Goal: Task Accomplishment & Management: Use online tool/utility

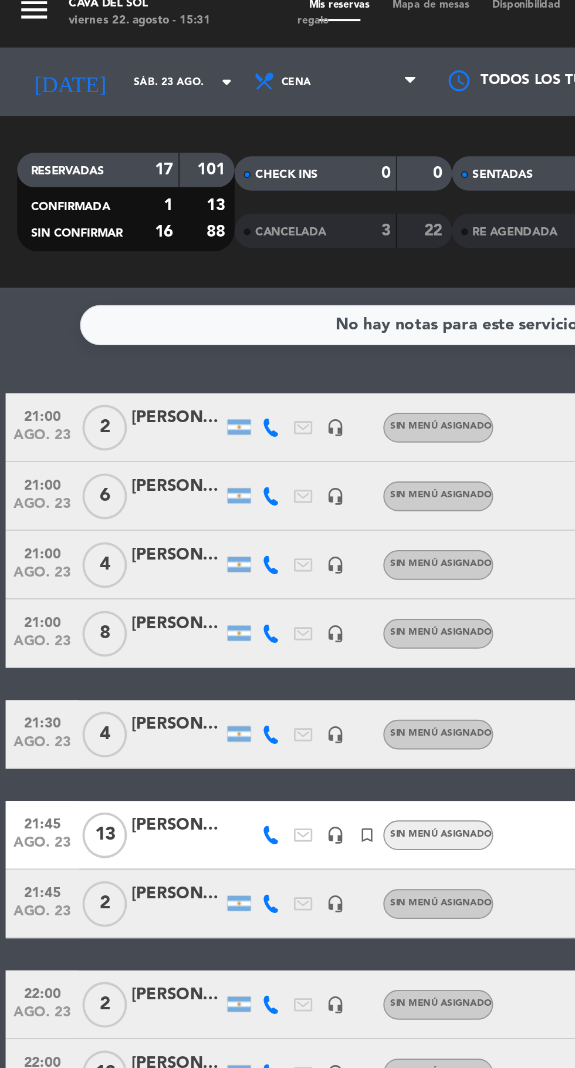
click at [83, 298] on div "[PERSON_NAME]" at bounding box center [90, 295] width 47 height 13
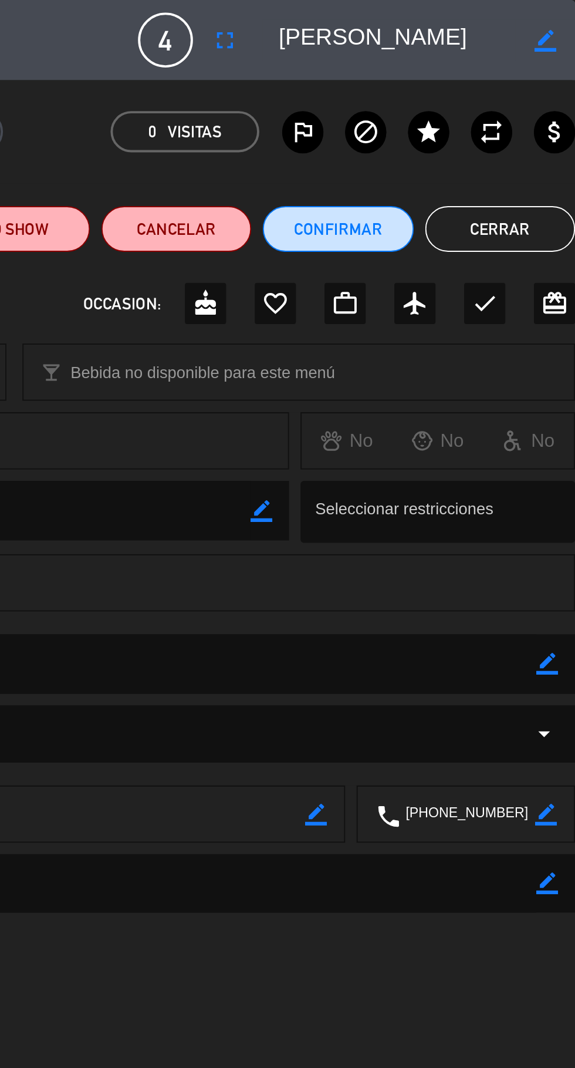
click at [559, 340] on icon "border_color" at bounding box center [560, 340] width 11 height 11
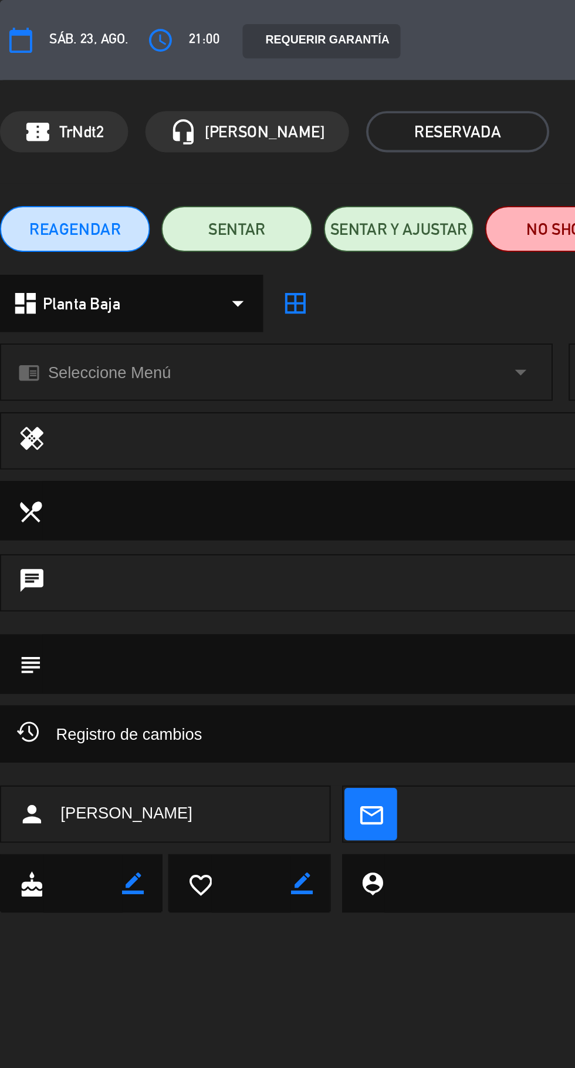
click at [0, 0] on div at bounding box center [0, 0] width 0 height 0
click at [135, 343] on textarea at bounding box center [289, 340] width 534 height 30
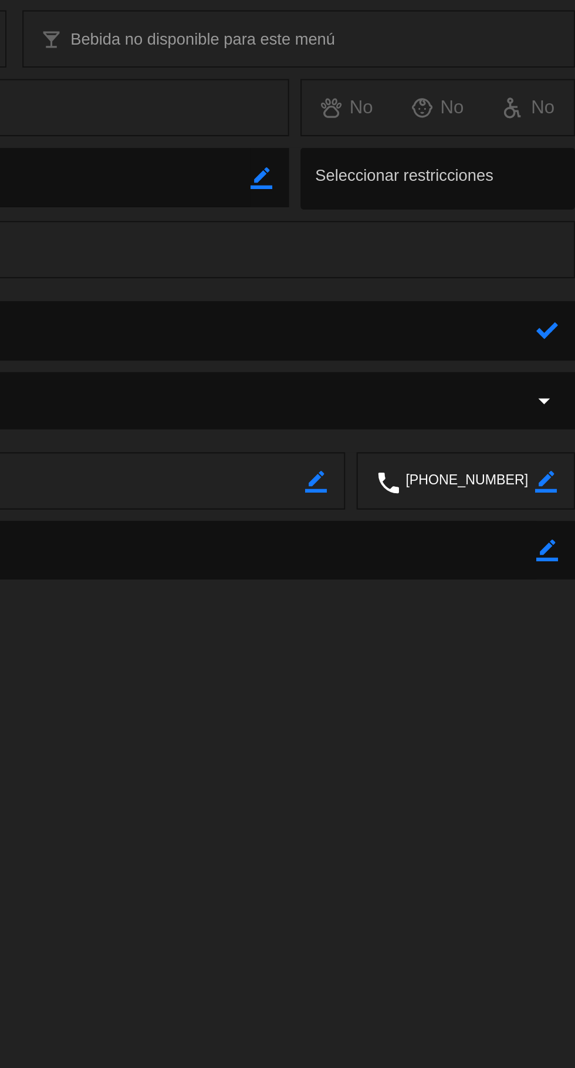
click at [558, 337] on icon at bounding box center [560, 340] width 11 height 11
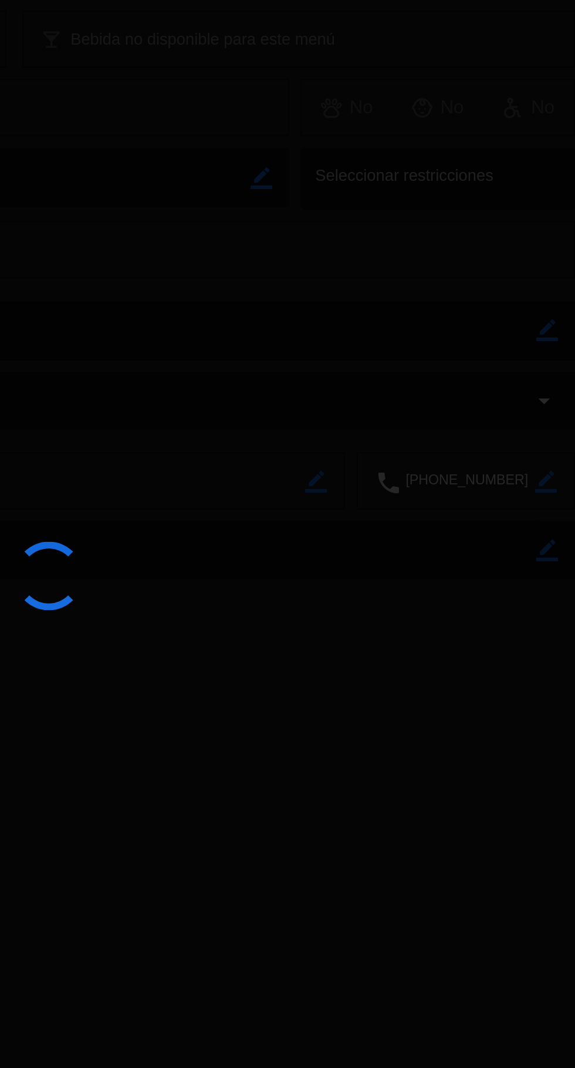
type textarea "Lejos puerta"
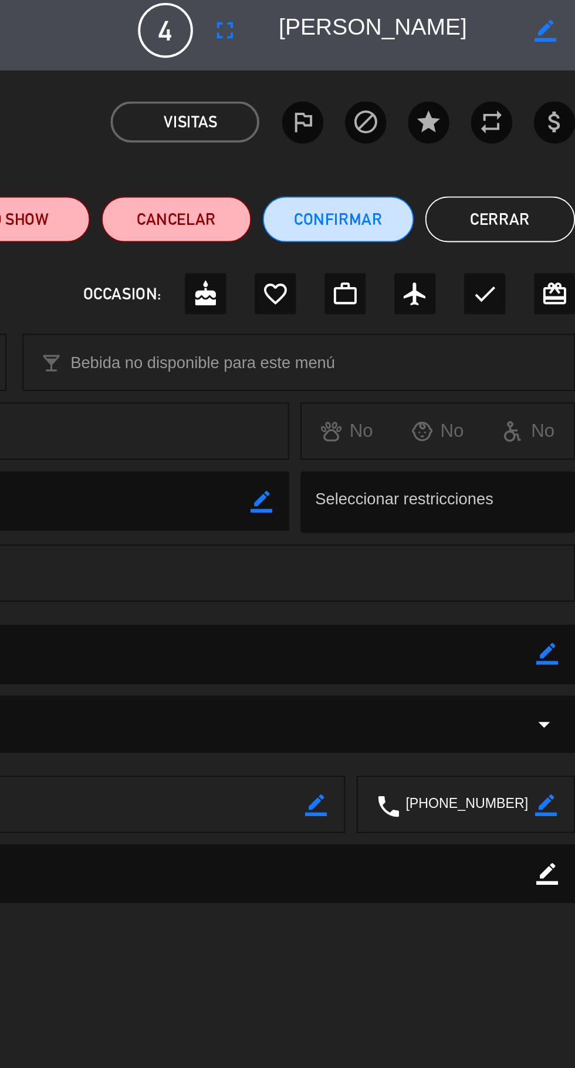
click at [549, 116] on button "Cerrar" at bounding box center [536, 117] width 77 height 23
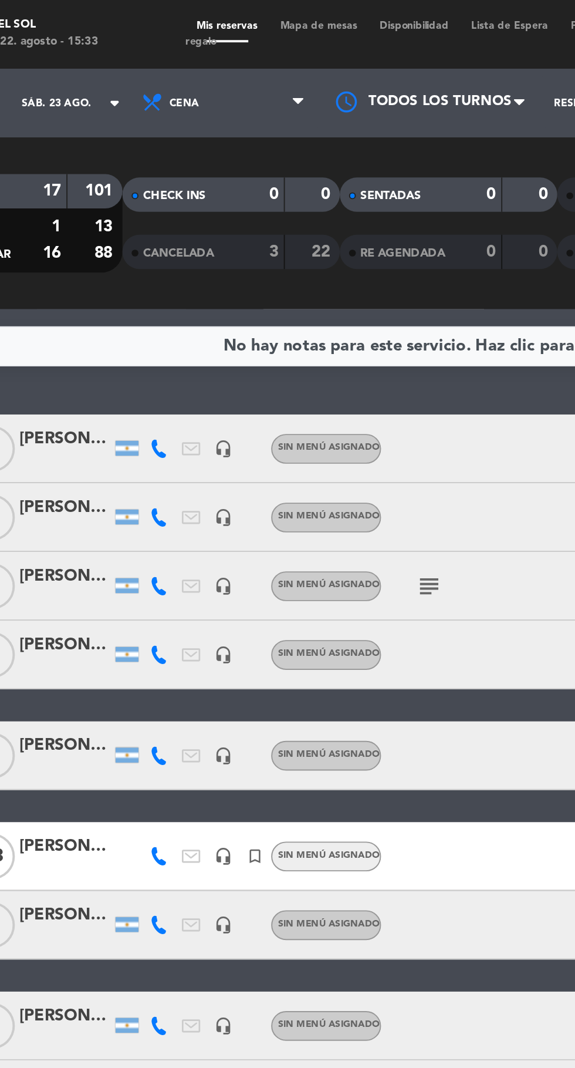
click at [209, 13] on span "Mapa de mesas" at bounding box center [220, 13] width 51 height 5
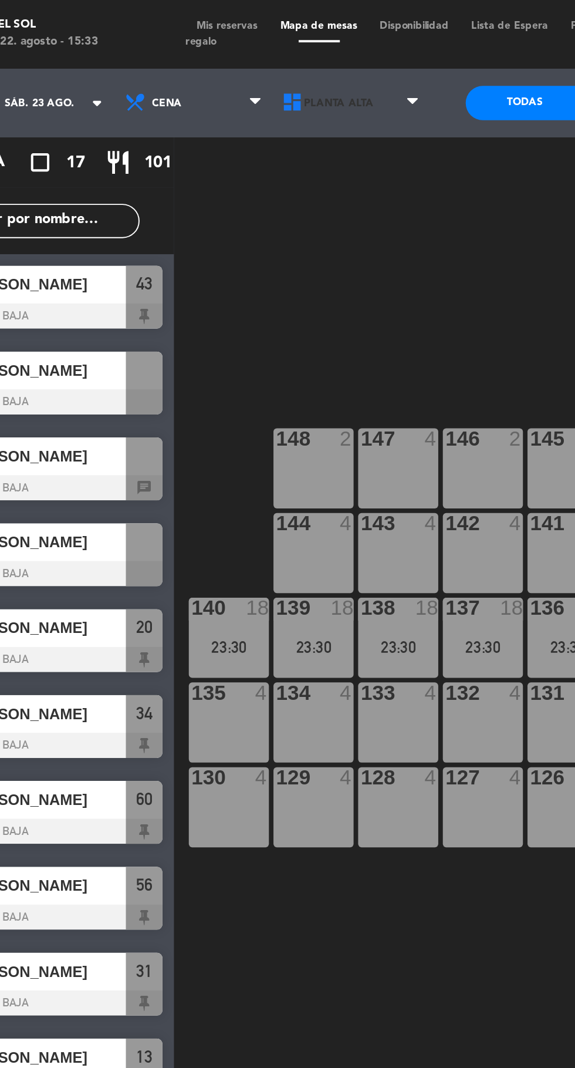
click at [250, 45] on span "Planta Alta" at bounding box center [238, 53] width 81 height 26
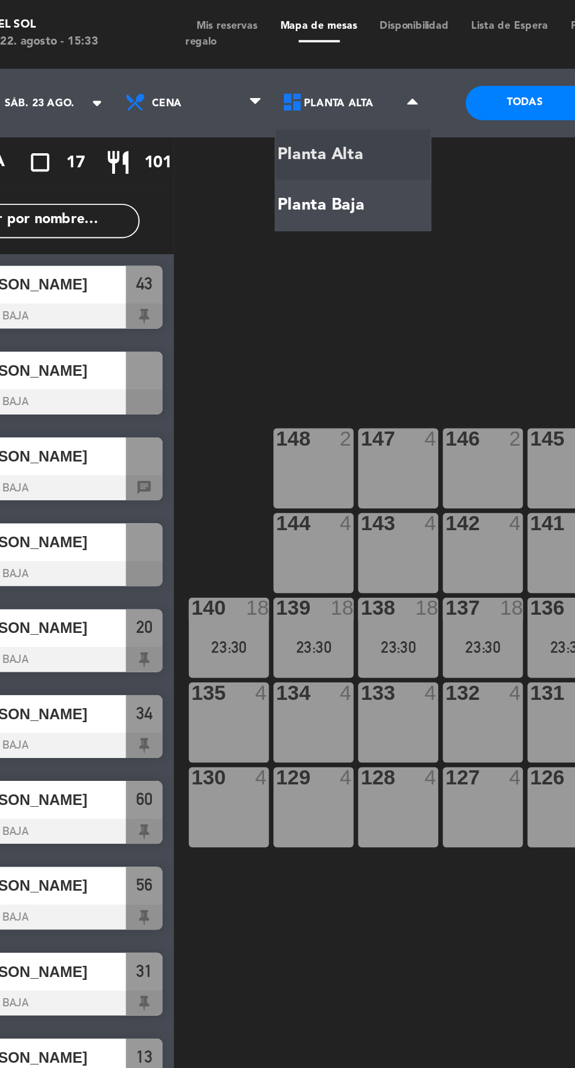
click at [248, 103] on ng-component "menu Cava del Sol viernes 22. agosto - 15:33 Mis reservas Mapa de mesas Disponi…" at bounding box center [287, 533] width 575 height 1066
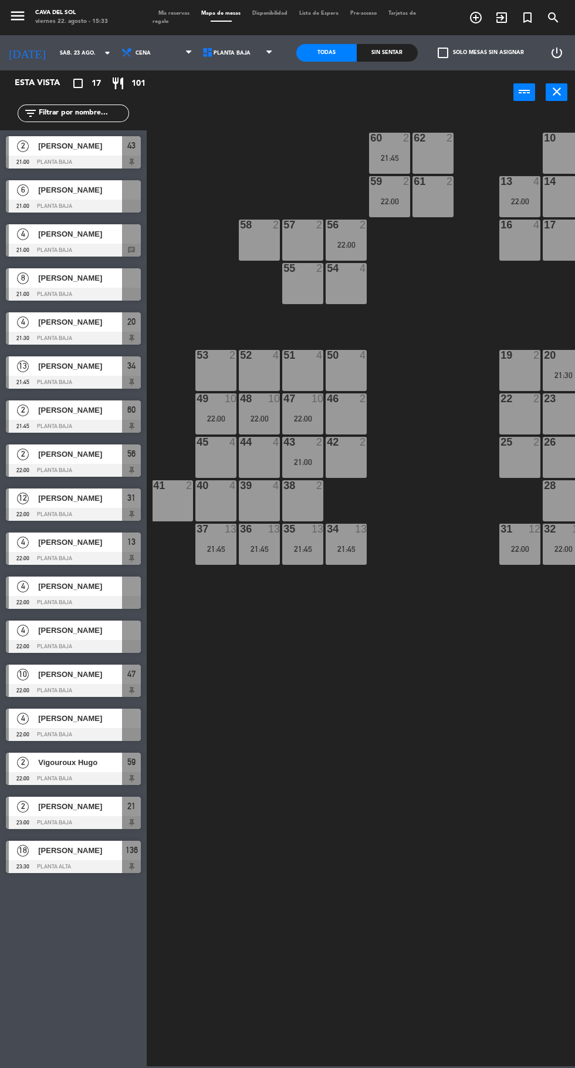
scroll to position [29, 0]
click at [74, 195] on span "[PERSON_NAME]" at bounding box center [80, 190] width 84 height 12
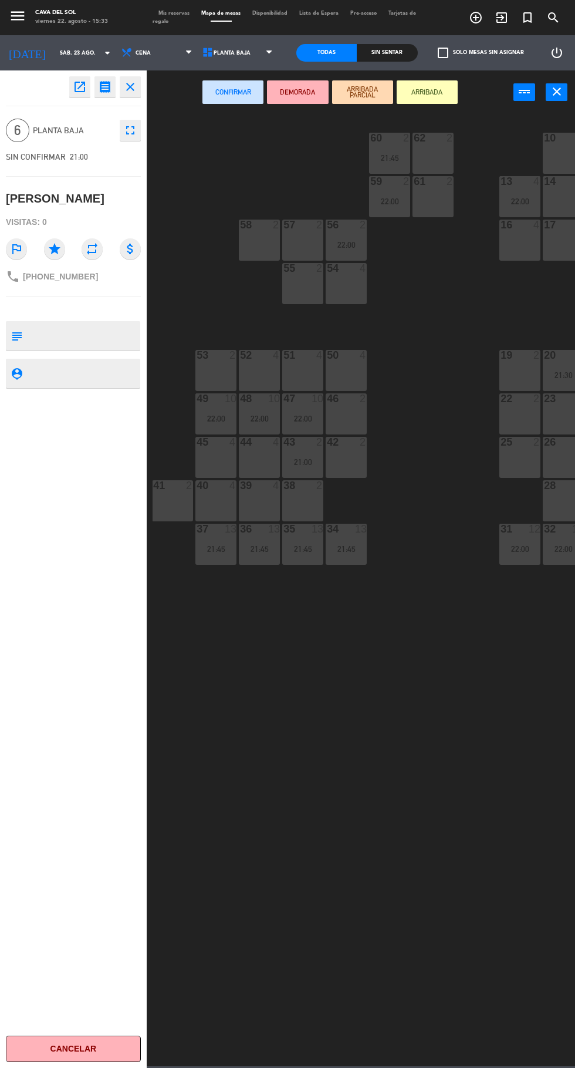
click at [340, 367] on div "50 4" at bounding box center [346, 370] width 41 height 41
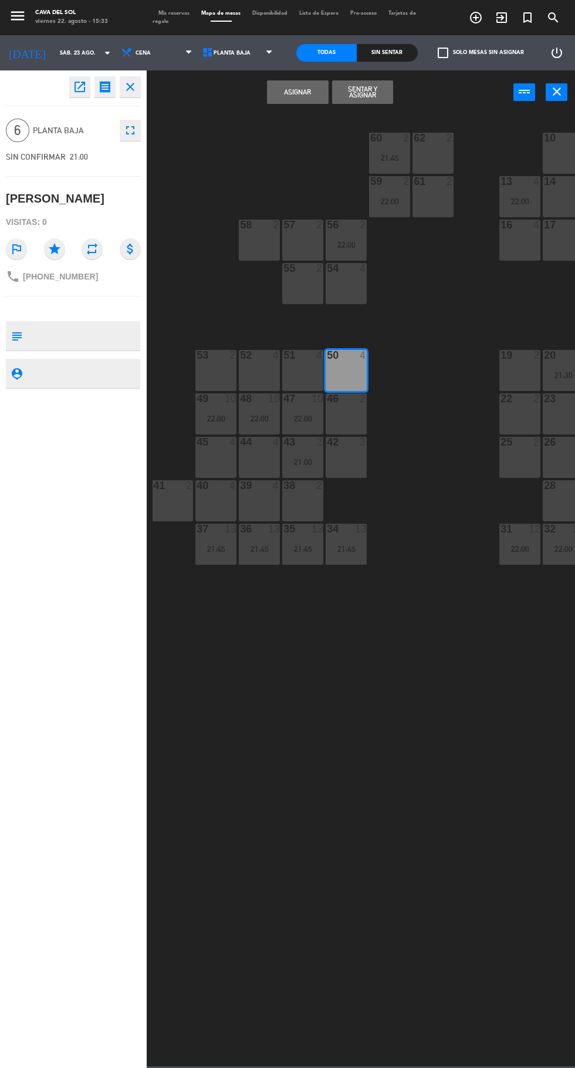
click at [302, 355] on div at bounding box center [302, 355] width 19 height 11
click at [281, 87] on button "Asignar" at bounding box center [297, 91] width 61 height 23
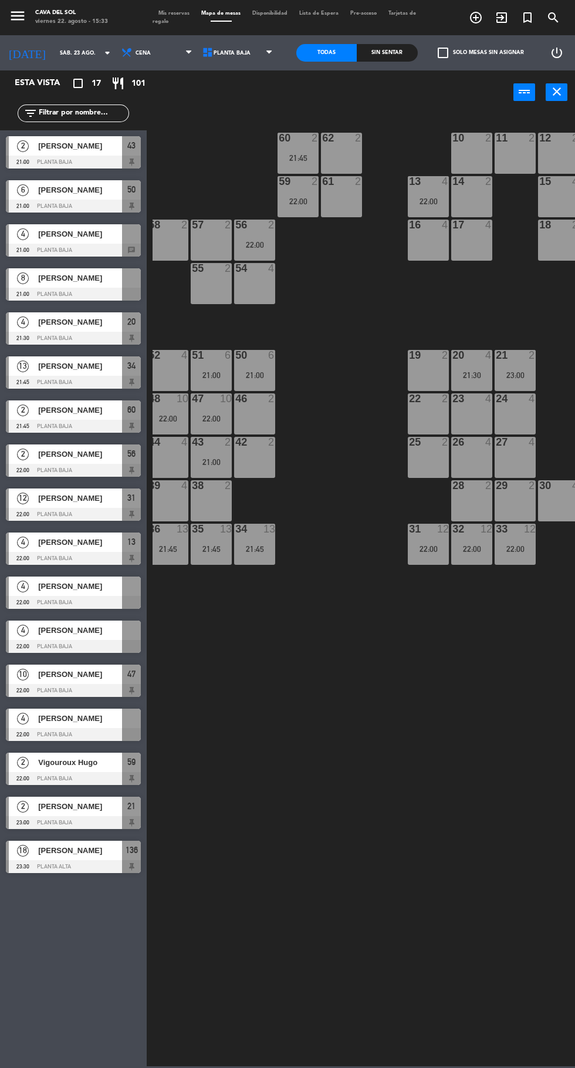
scroll to position [0, 96]
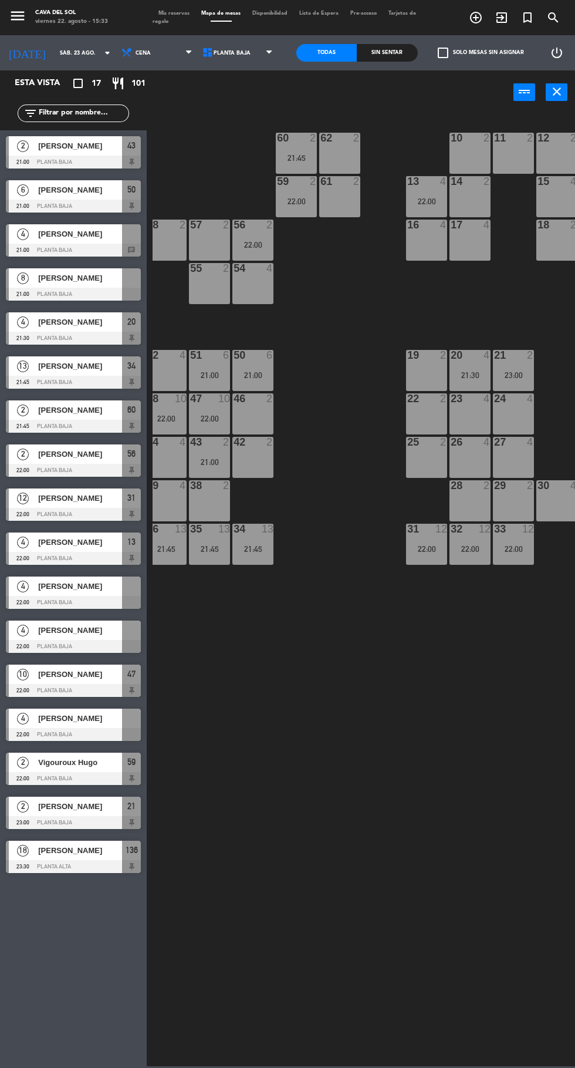
click at [75, 273] on span "[PERSON_NAME]" at bounding box center [80, 278] width 84 height 12
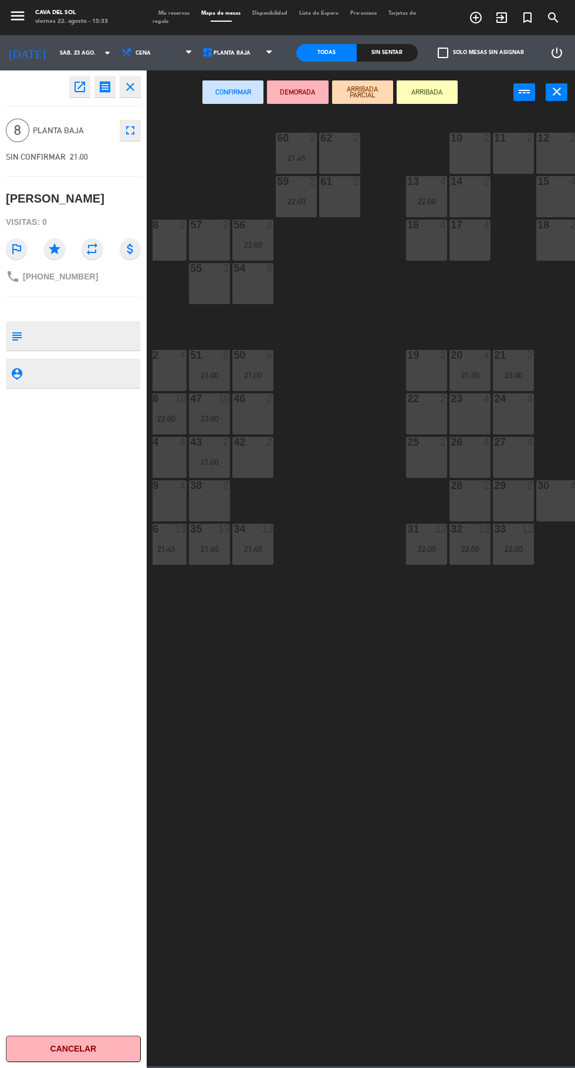
click at [421, 228] on div at bounding box center [426, 225] width 19 height 11
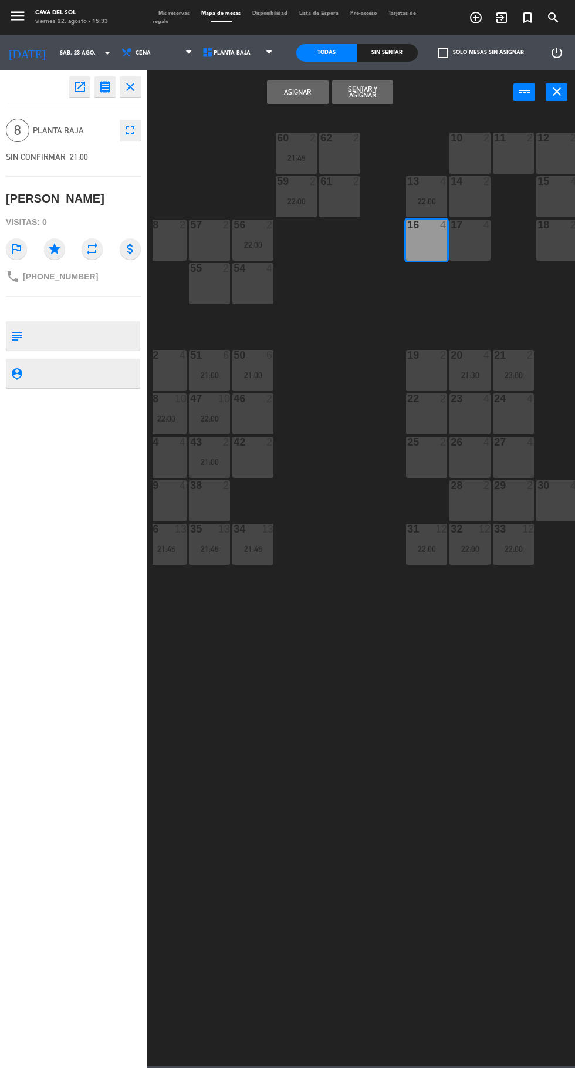
click at [470, 225] on div at bounding box center [470, 225] width 19 height 11
click at [301, 96] on button "Asignar" at bounding box center [297, 91] width 61 height 23
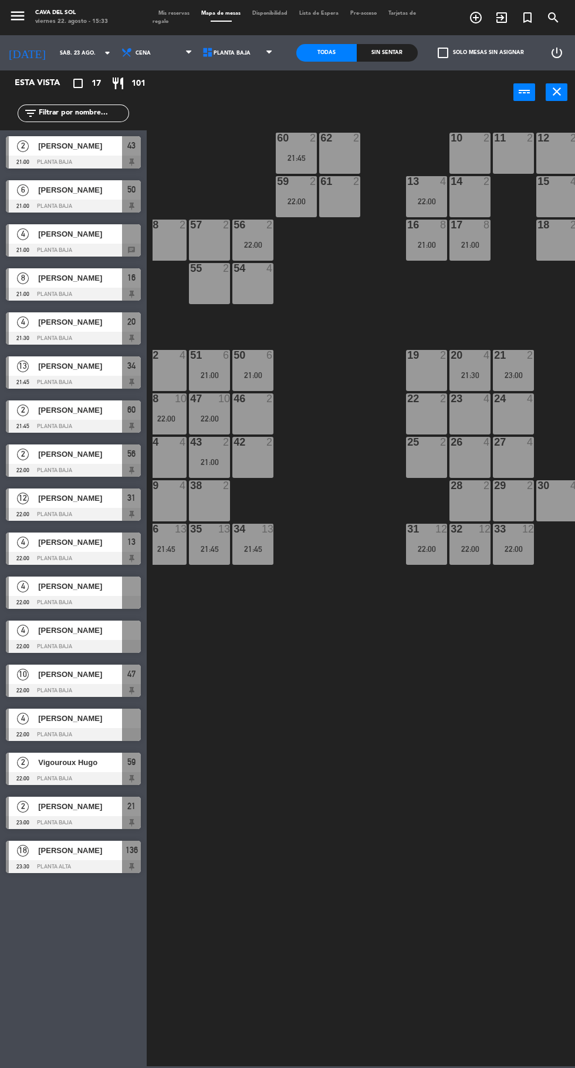
click at [63, 237] on span "[PERSON_NAME]" at bounding box center [80, 234] width 84 height 12
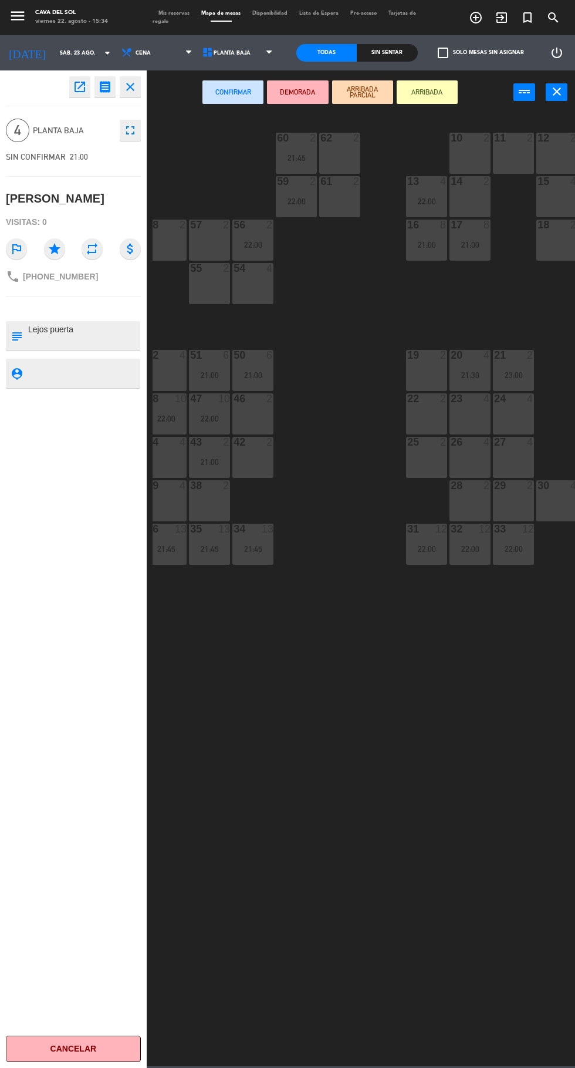
click at [168, 485] on div at bounding box center [166, 485] width 19 height 11
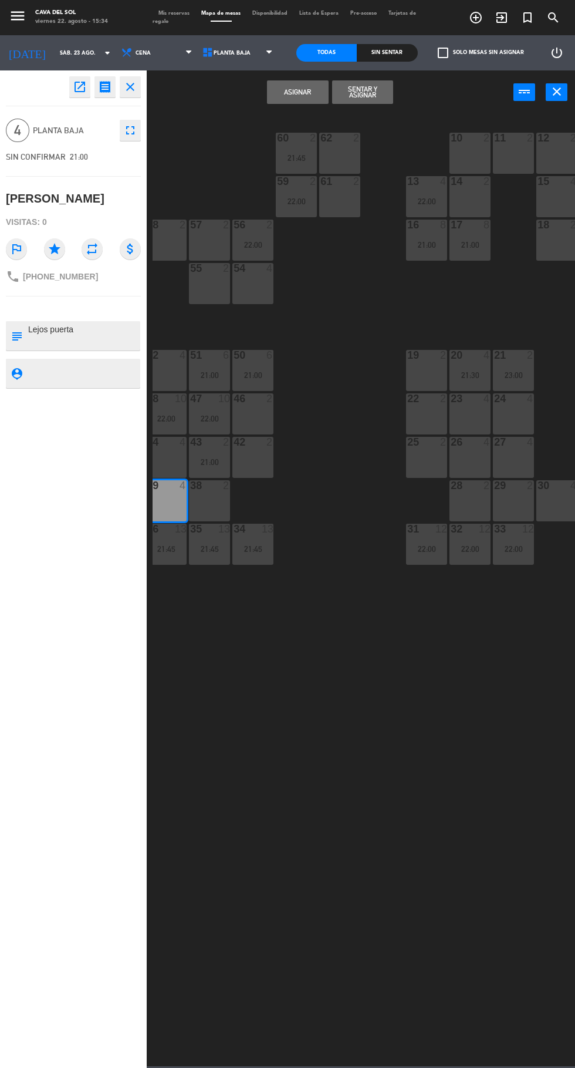
click at [291, 93] on button "Asignar" at bounding box center [297, 91] width 61 height 23
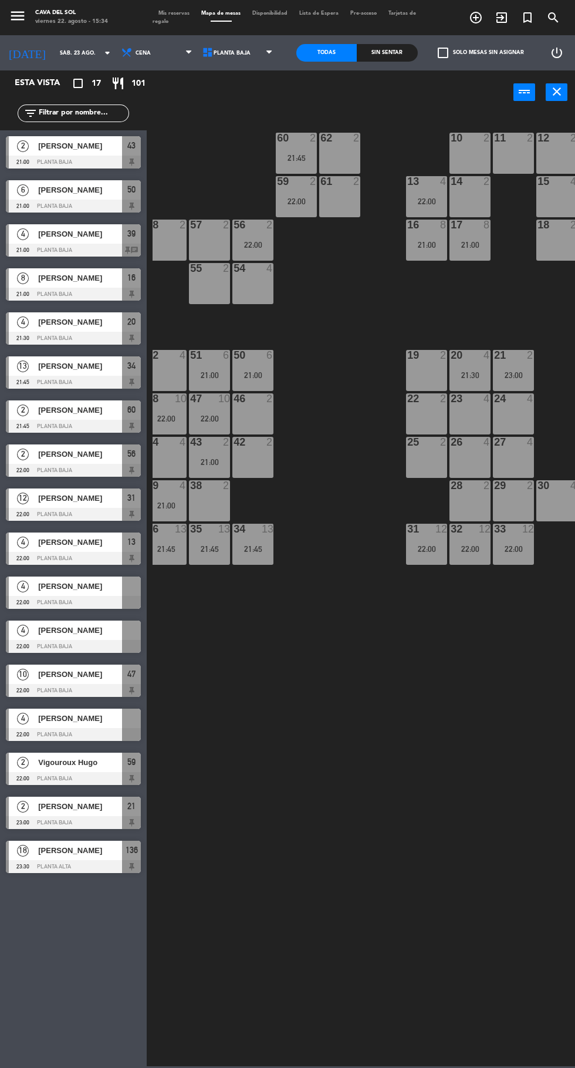
scroll to position [0, 0]
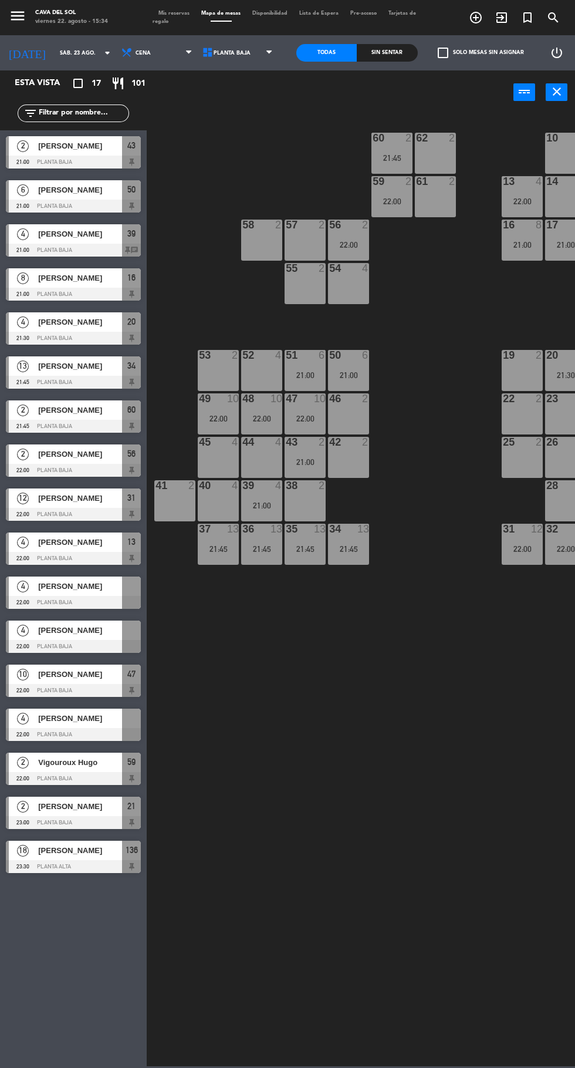
click at [76, 585] on span "[PERSON_NAME]" at bounding box center [80, 586] width 84 height 12
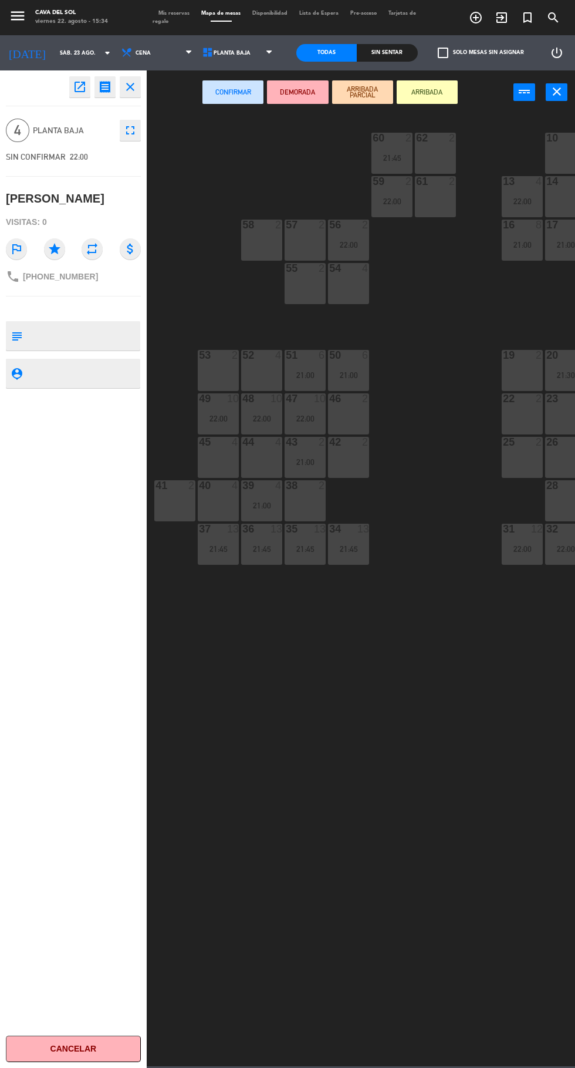
click at [218, 355] on div at bounding box center [218, 355] width 19 height 11
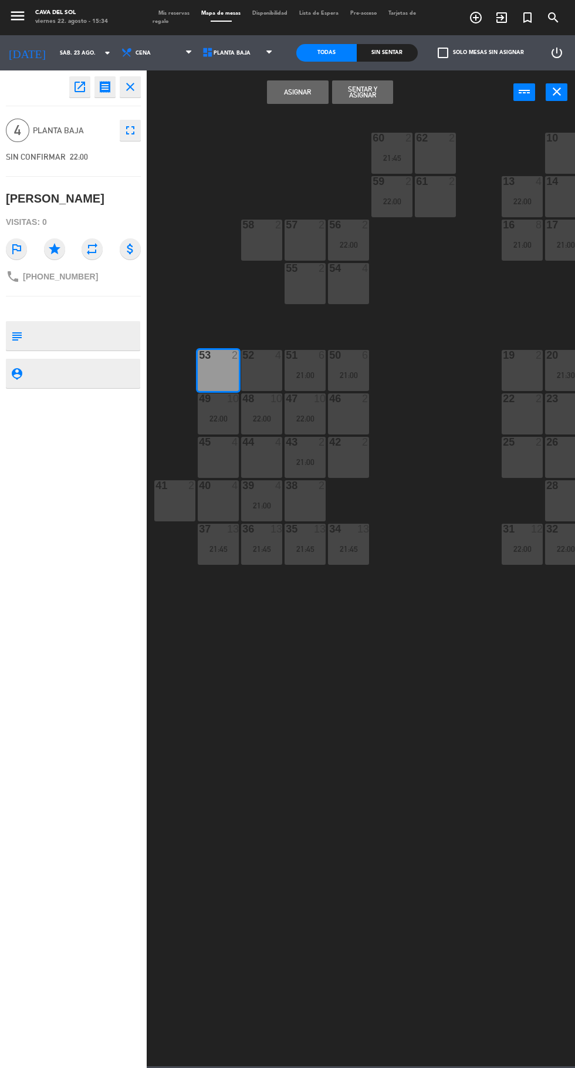
click at [292, 93] on button "Asignar" at bounding box center [297, 91] width 61 height 23
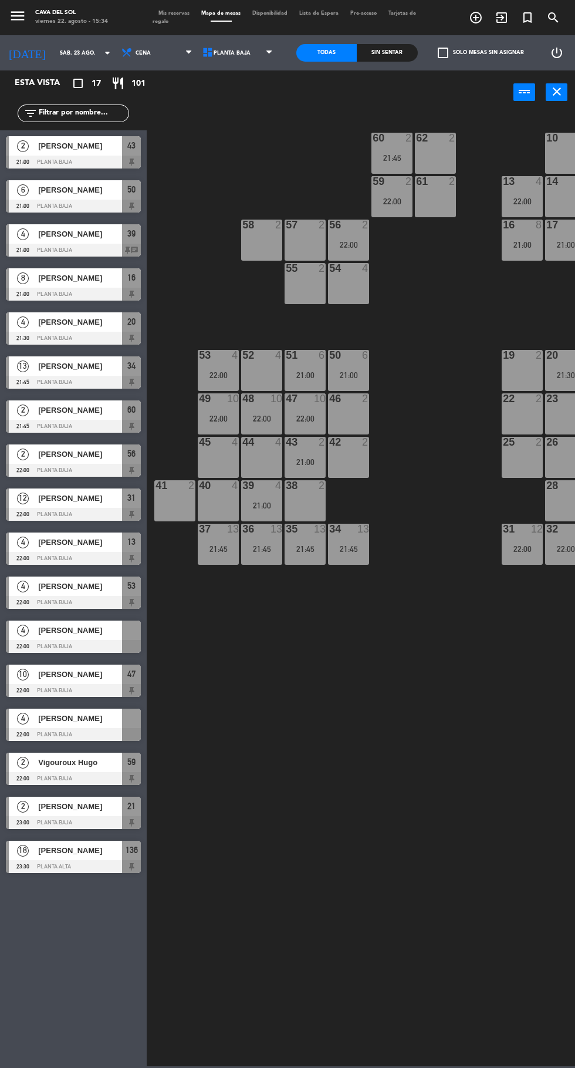
click at [64, 633] on span "[PERSON_NAME]" at bounding box center [80, 630] width 84 height 12
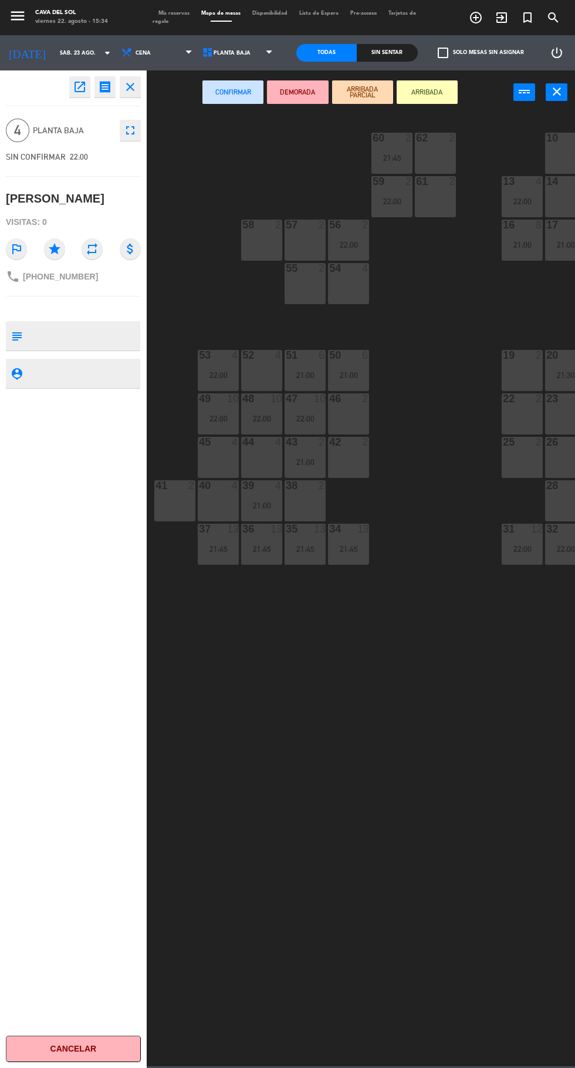
click at [222, 486] on div at bounding box center [218, 485] width 19 height 11
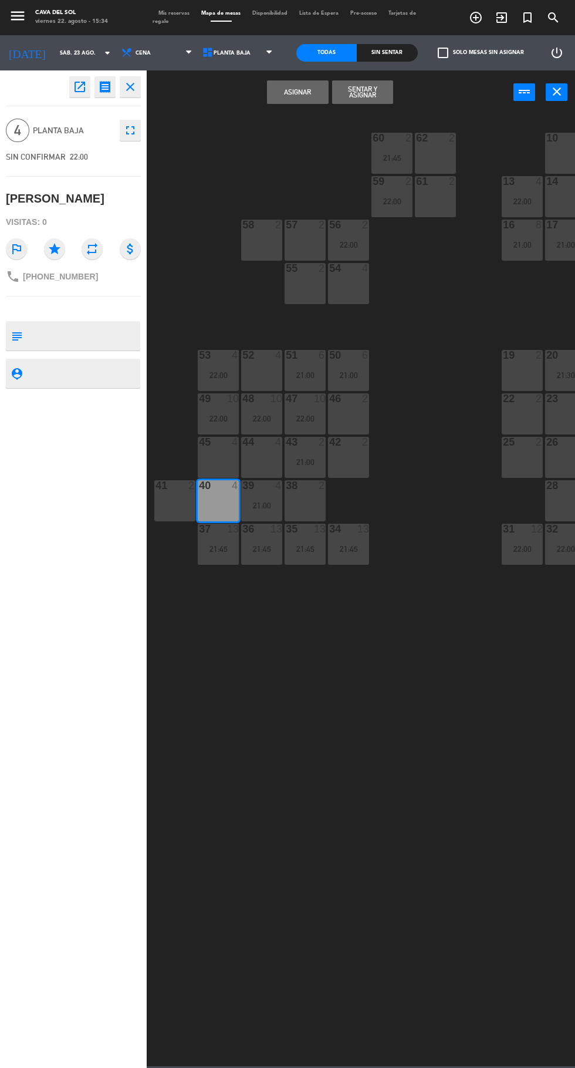
click at [292, 91] on button "Asignar" at bounding box center [297, 91] width 61 height 23
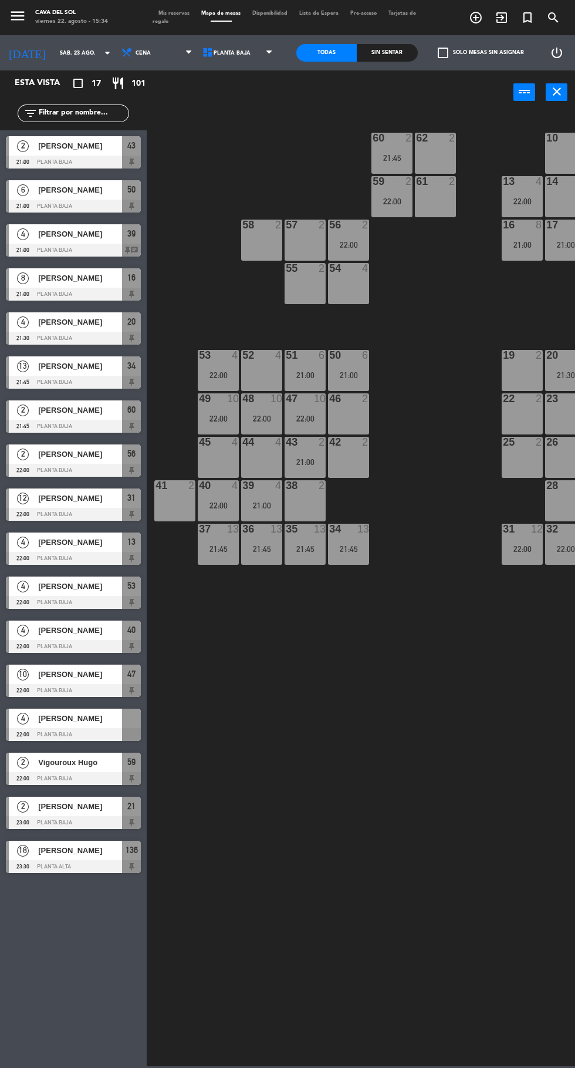
click at [63, 717] on span "[PERSON_NAME]" at bounding box center [80, 718] width 84 height 12
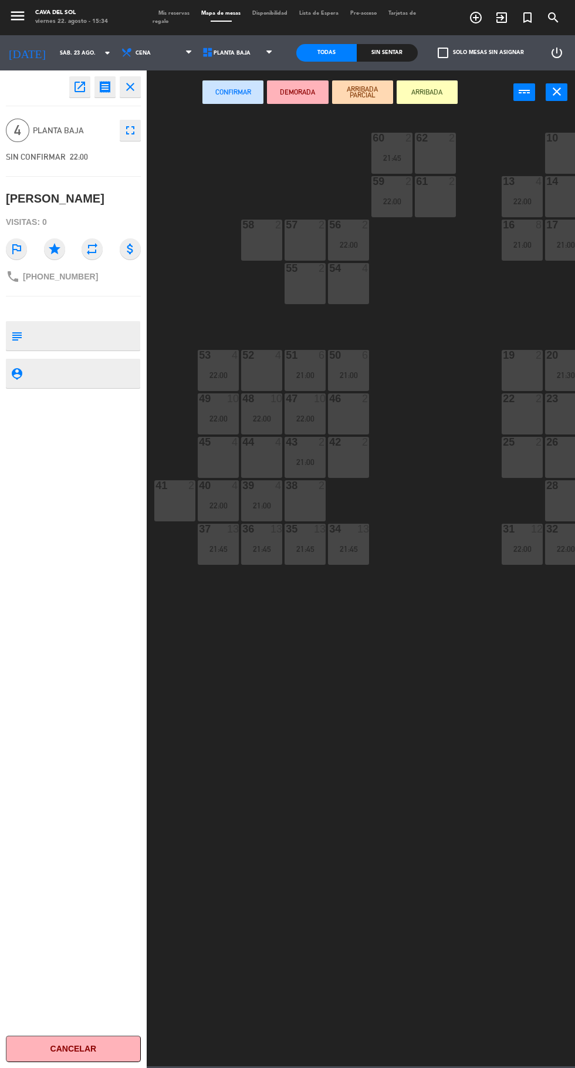
click at [519, 400] on div at bounding box center [522, 398] width 19 height 11
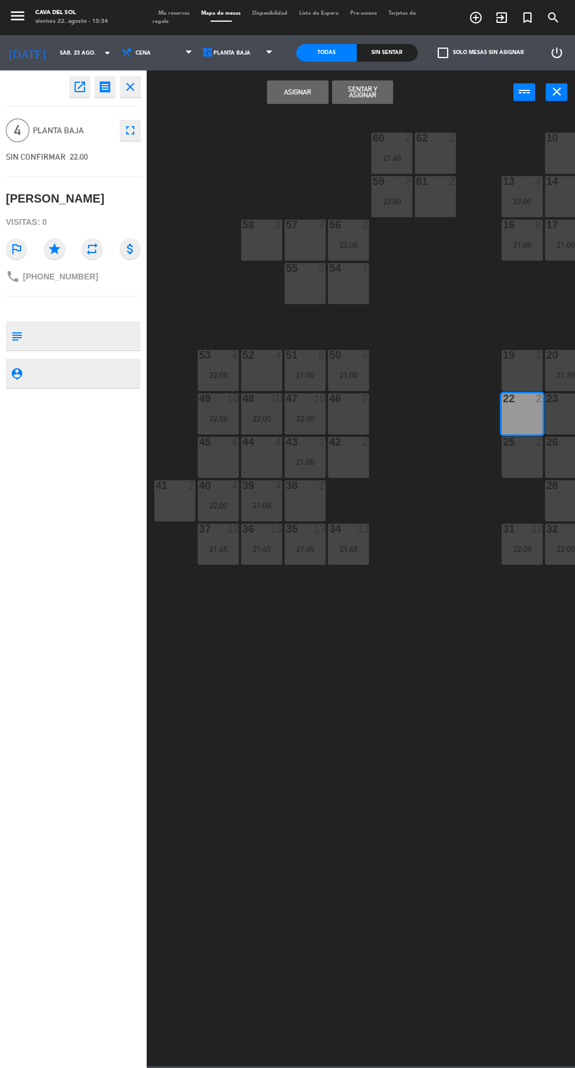
click at [298, 92] on button "Asignar" at bounding box center [297, 91] width 61 height 23
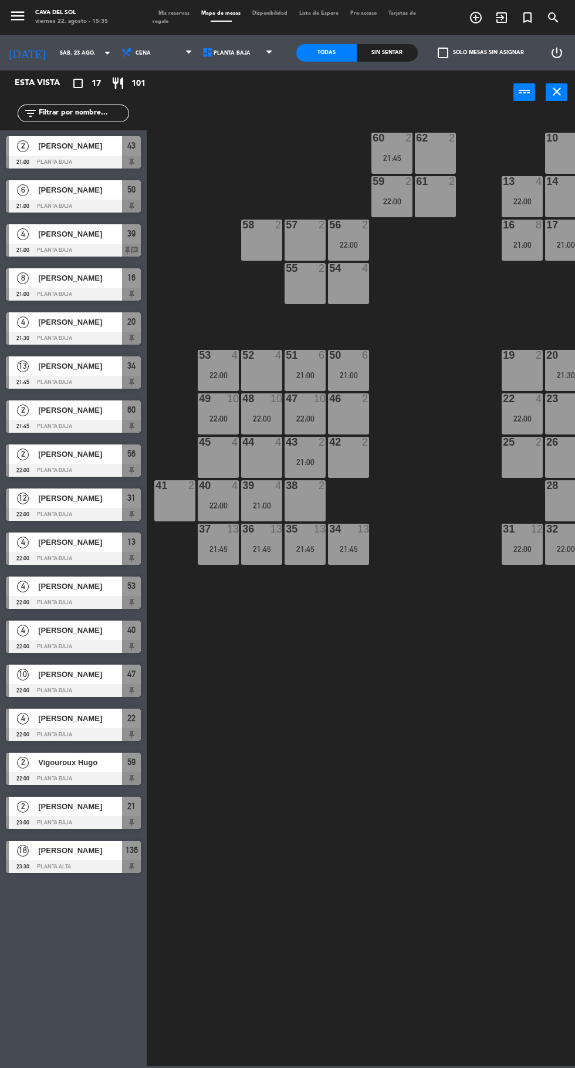
click at [305, 399] on div at bounding box center [305, 398] width 19 height 11
